Goal: Navigation & Orientation: Understand site structure

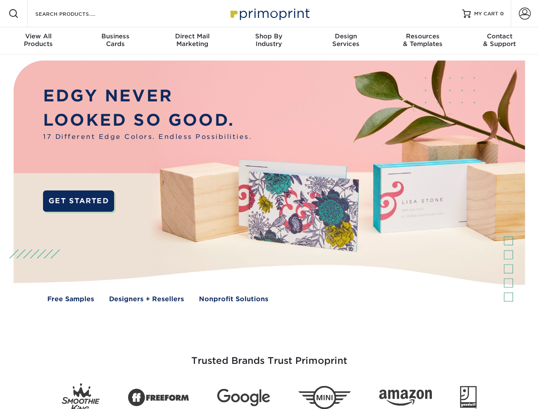
click at [269, 205] on img at bounding box center [269, 188] width 533 height 266
click at [14, 14] on span at bounding box center [14, 14] width 10 height 10
click at [525, 14] on span at bounding box center [525, 14] width 12 height 12
click at [38, 41] on div "View All Products" at bounding box center [38, 39] width 77 height 15
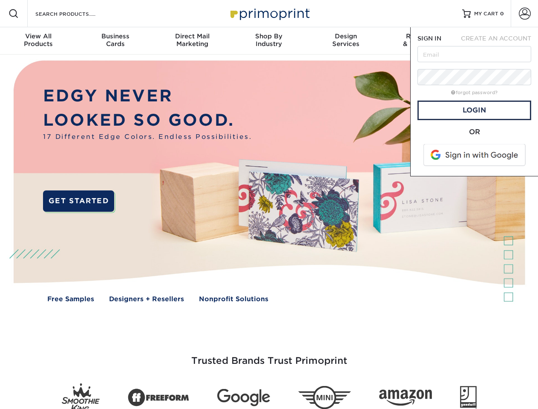
click at [115, 41] on div "Business Cards" at bounding box center [115, 39] width 77 height 15
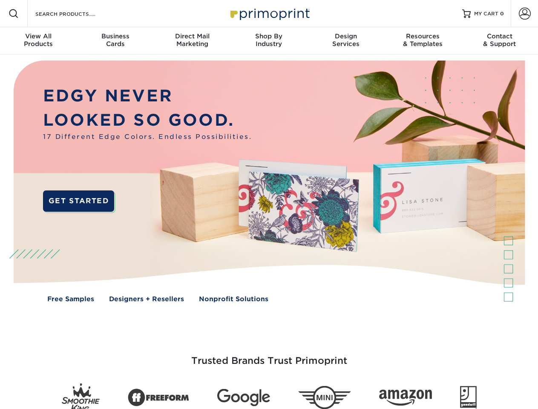
click at [192, 41] on div "Direct Mail Marketing" at bounding box center [192, 39] width 77 height 15
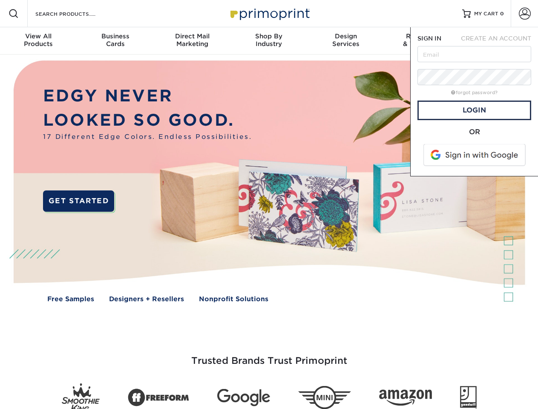
click at [269, 41] on div "Shop By Industry" at bounding box center [269, 39] width 77 height 15
click at [346, 41] on div "Design Services" at bounding box center [346, 39] width 77 height 15
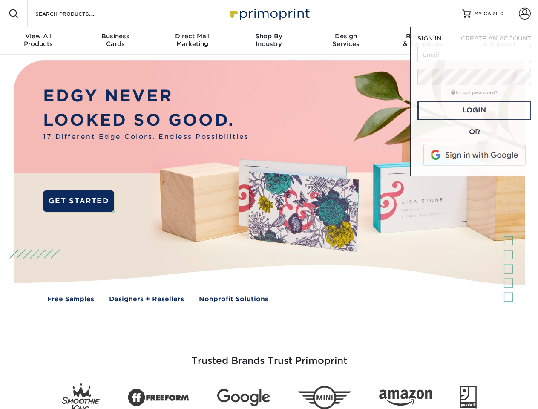
click at [423, 41] on span "SIGN IN" at bounding box center [430, 38] width 24 height 7
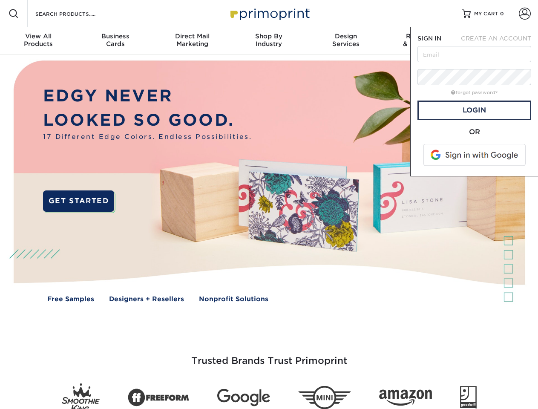
click at [500, 41] on span "CREATE AN ACCOUNT" at bounding box center [496, 38] width 70 height 7
